Goal: Book appointment/travel/reservation

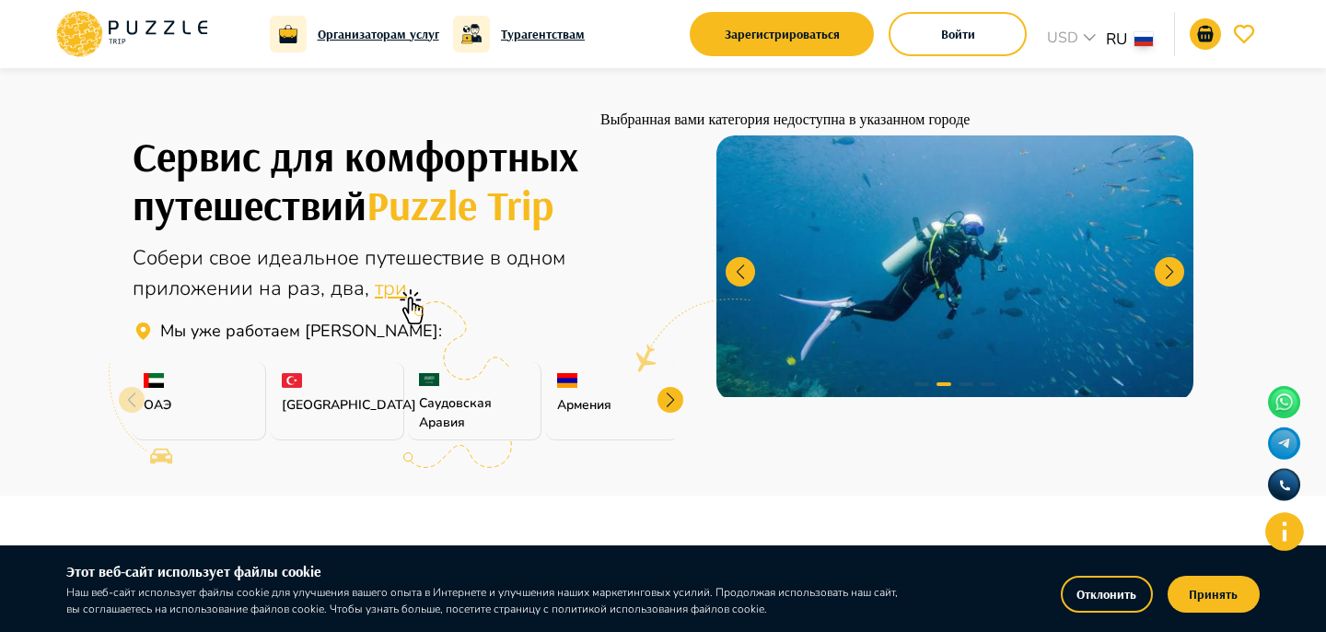
scroll to position [476, 0]
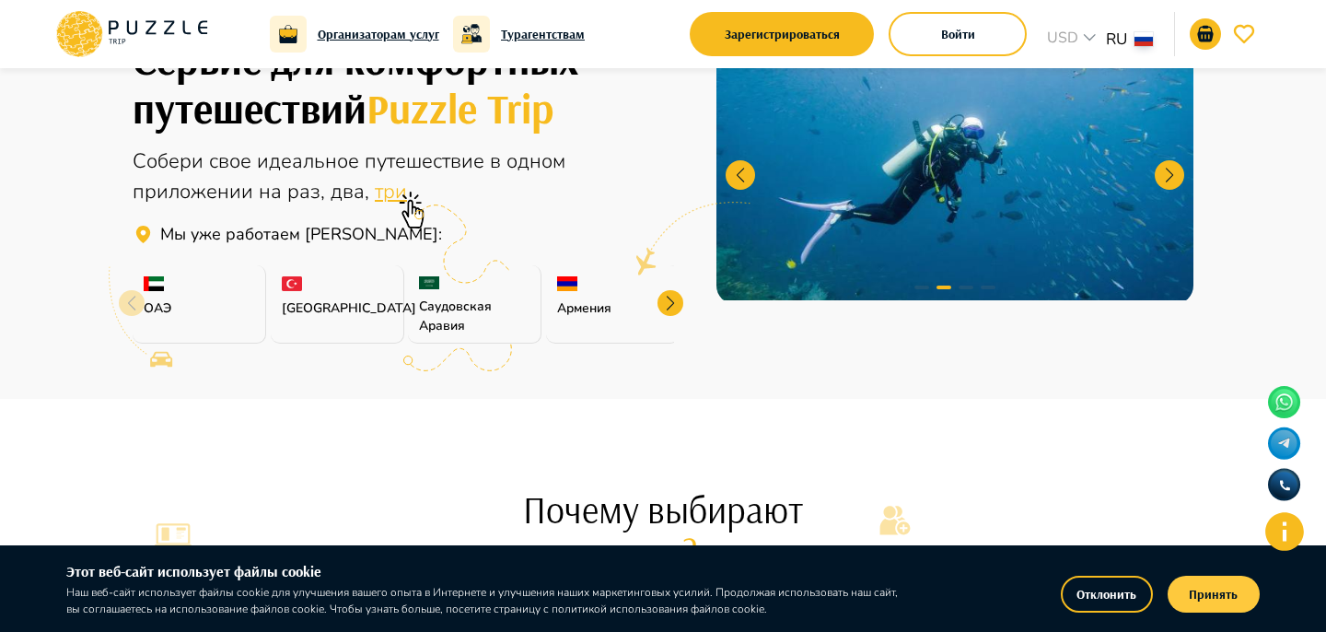
click at [1246, 585] on button "Принять" at bounding box center [1213, 593] width 92 height 37
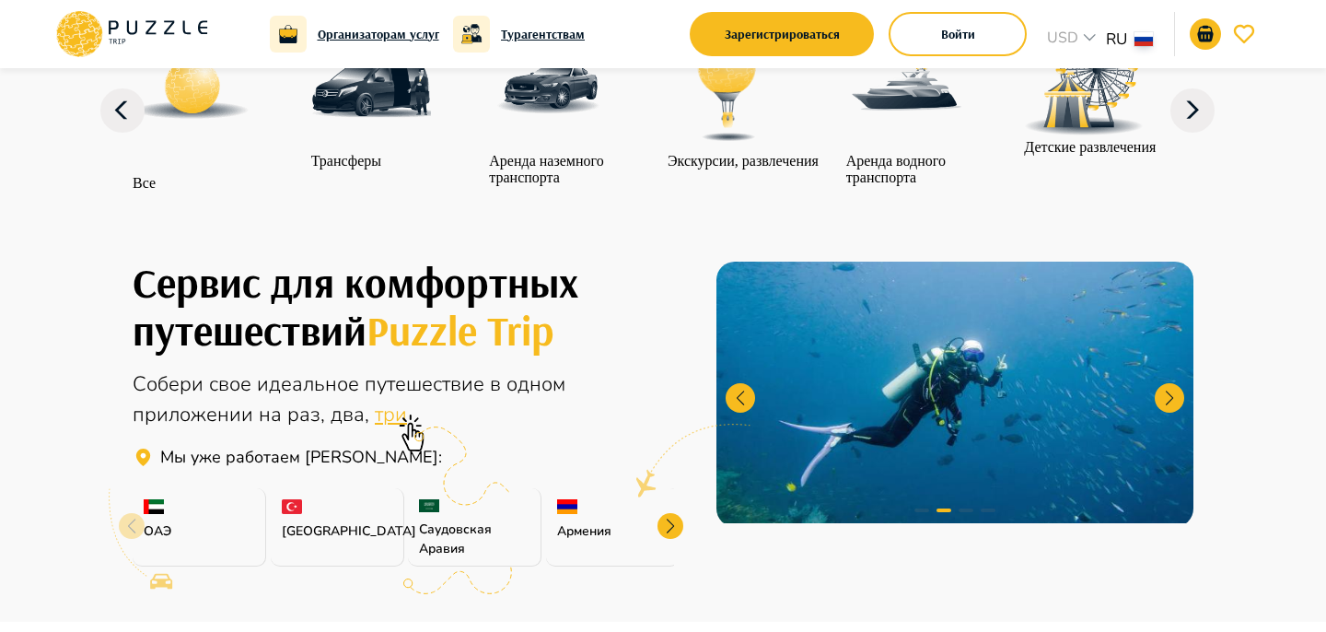
scroll to position [114, 0]
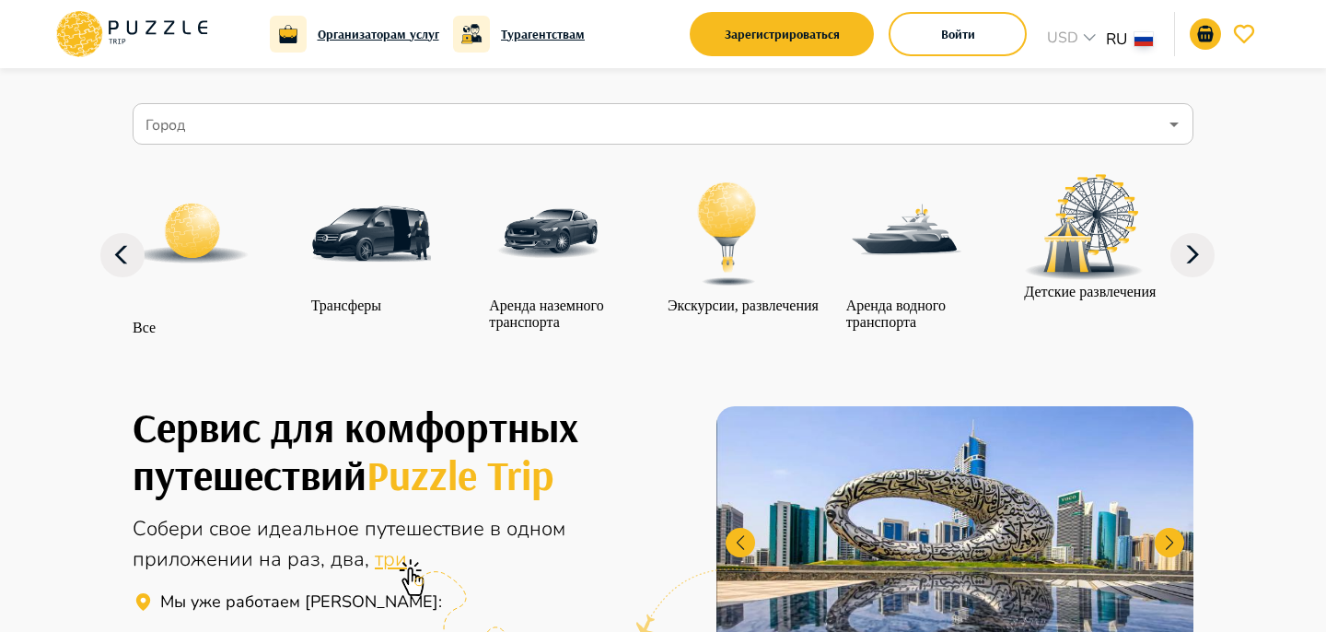
drag, startPoint x: 350, startPoint y: 118, endPoint x: 351, endPoint y: 144, distance: 25.8
click at [350, 118] on input "Город" at bounding box center [649, 124] width 1015 height 35
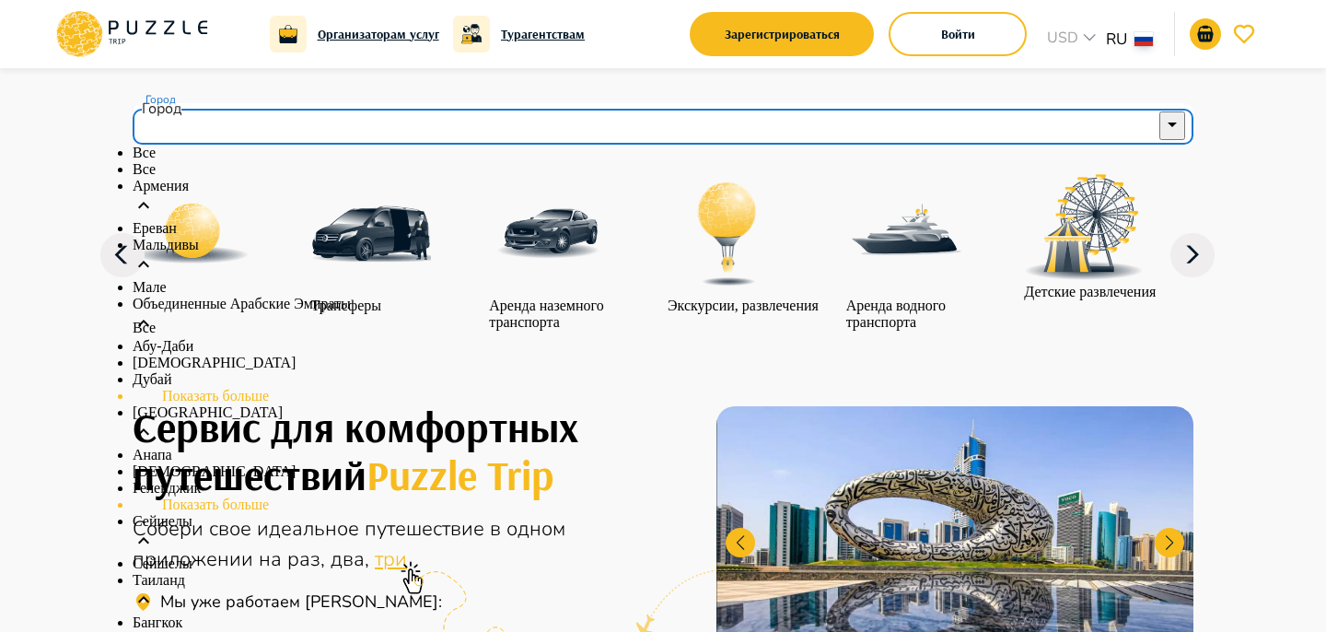
click at [346, 279] on li "Мальдивы" at bounding box center [663, 258] width 1061 height 42
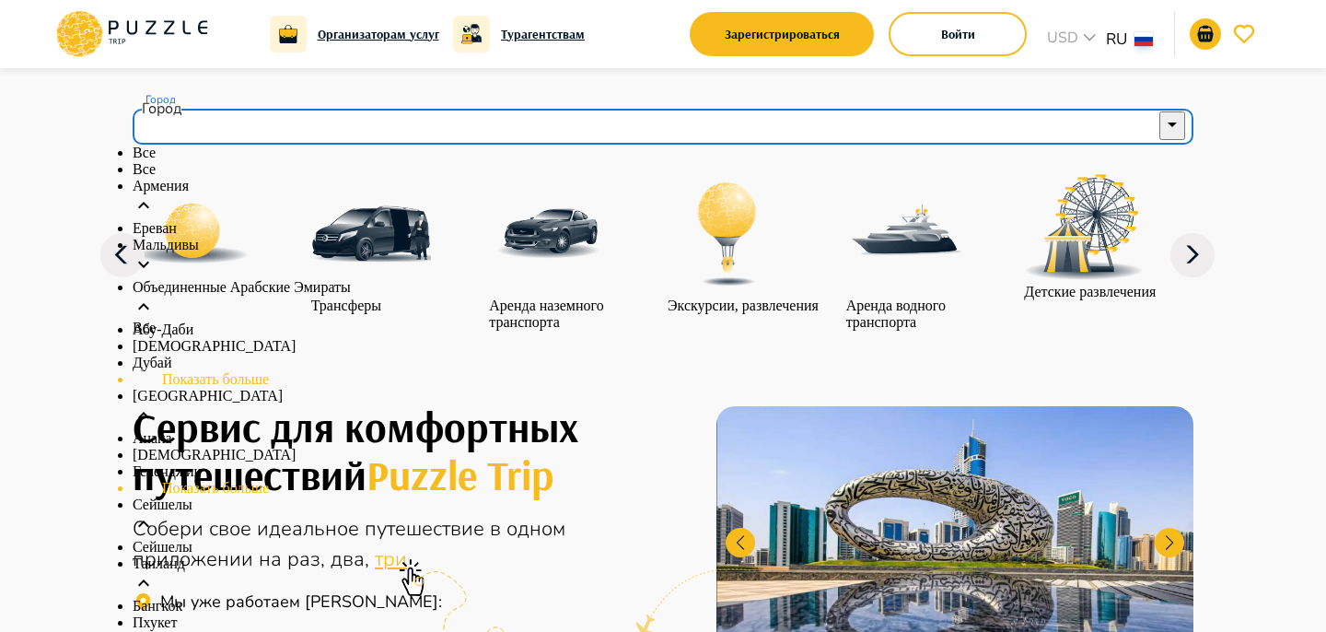
click at [354, 237] on li "Ереван" at bounding box center [663, 228] width 1061 height 17
type input "******"
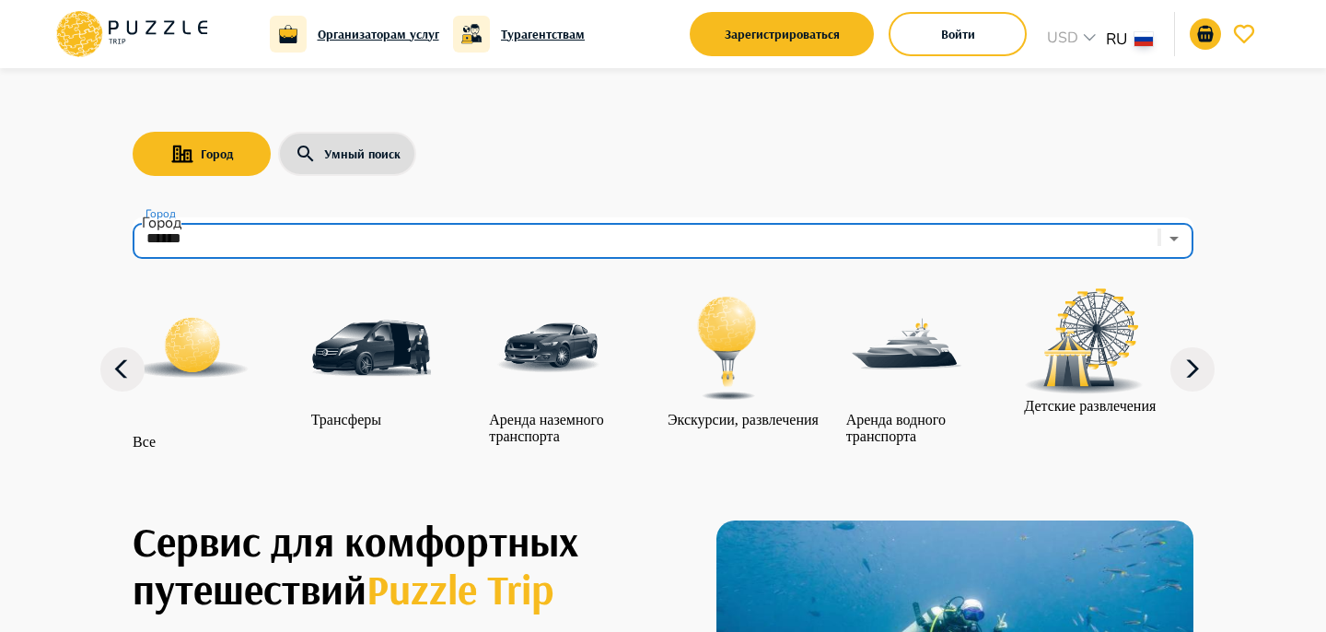
scroll to position [41, 0]
